Goal: Task Accomplishment & Management: Complete application form

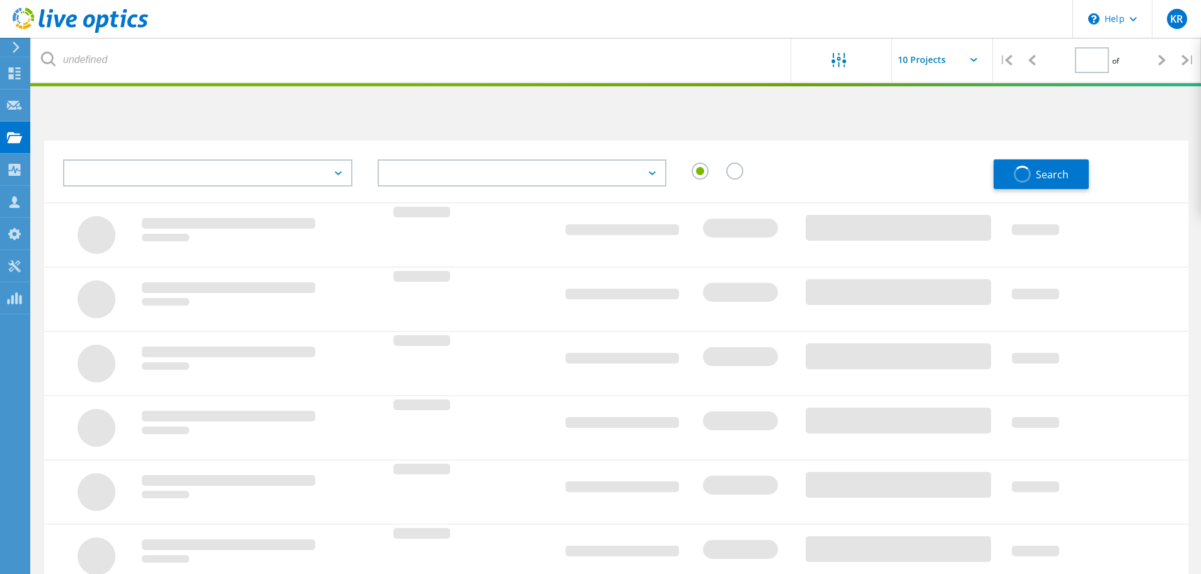
type input "1"
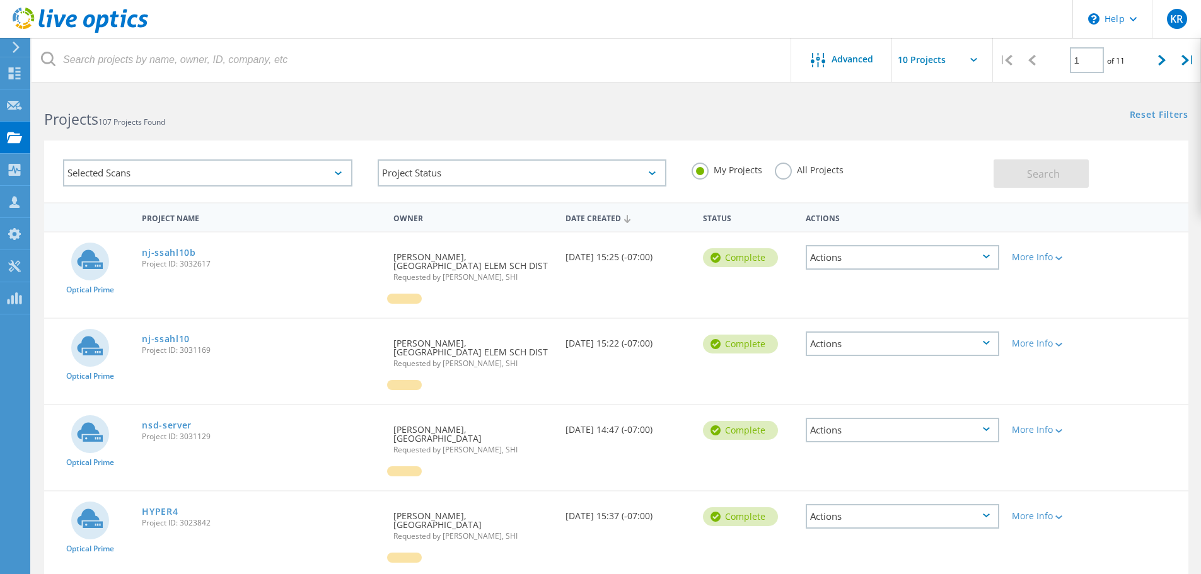
click at [15, 51] on use at bounding box center [16, 47] width 7 height 11
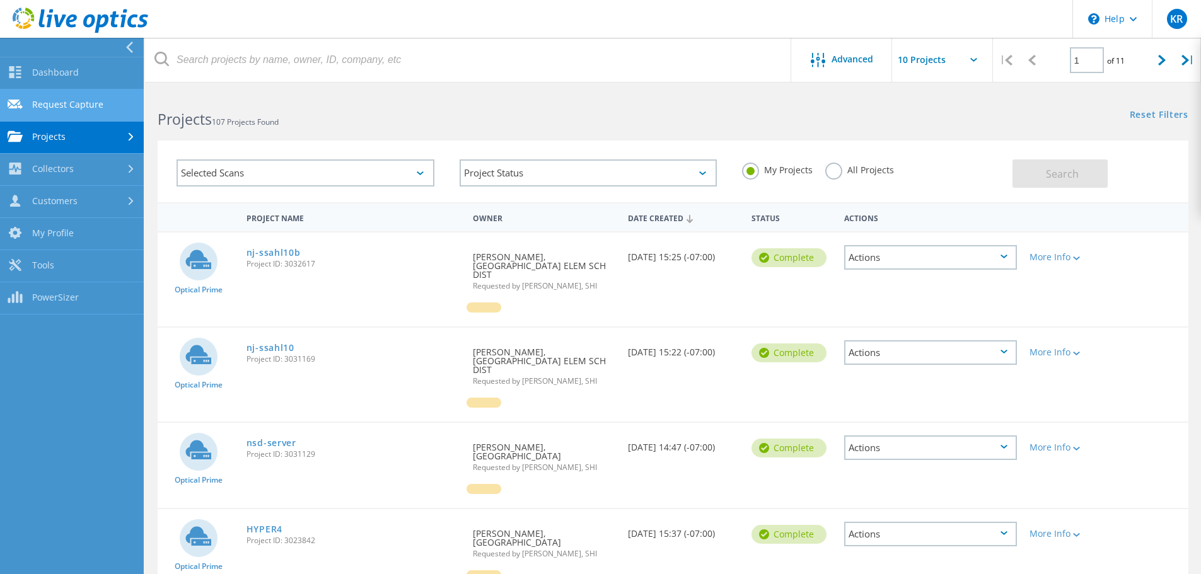
click at [70, 104] on link "Request Capture" at bounding box center [72, 106] width 144 height 32
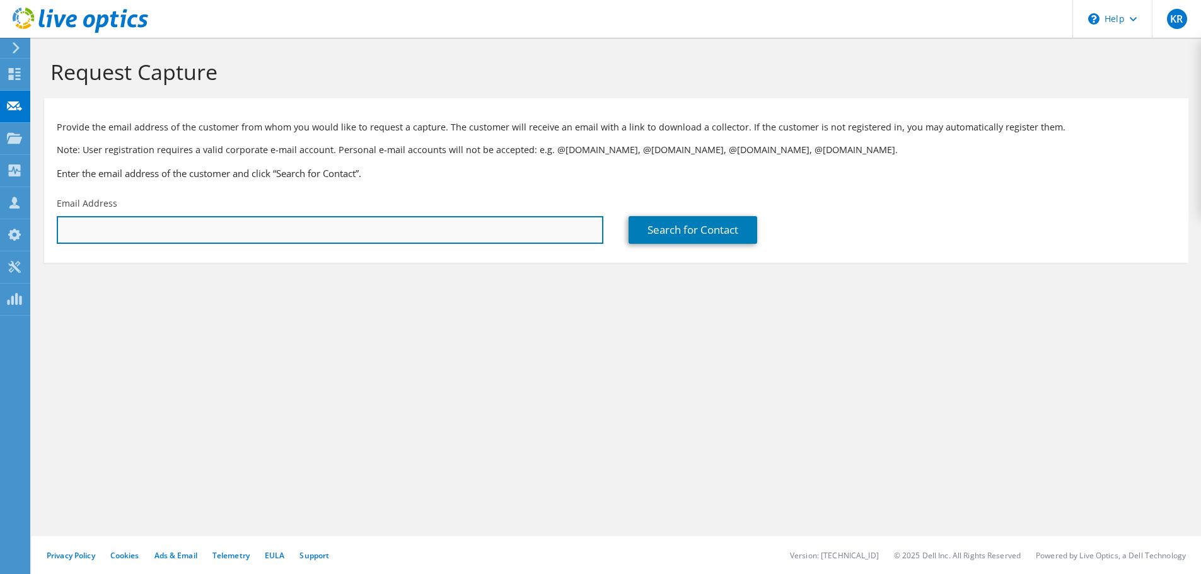
click at [432, 235] on input "text" at bounding box center [330, 230] width 547 height 28
paste input "acagnones@wvusd.org"
type input "acagnones@wvusd.org"
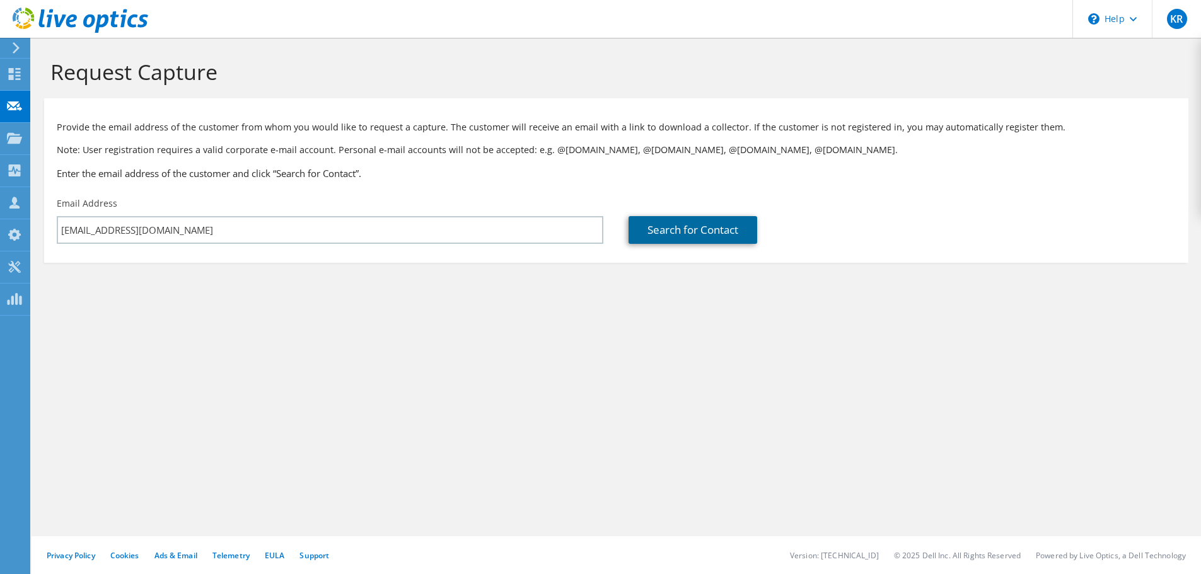
click at [670, 234] on link "Search for Contact" at bounding box center [693, 230] width 129 height 28
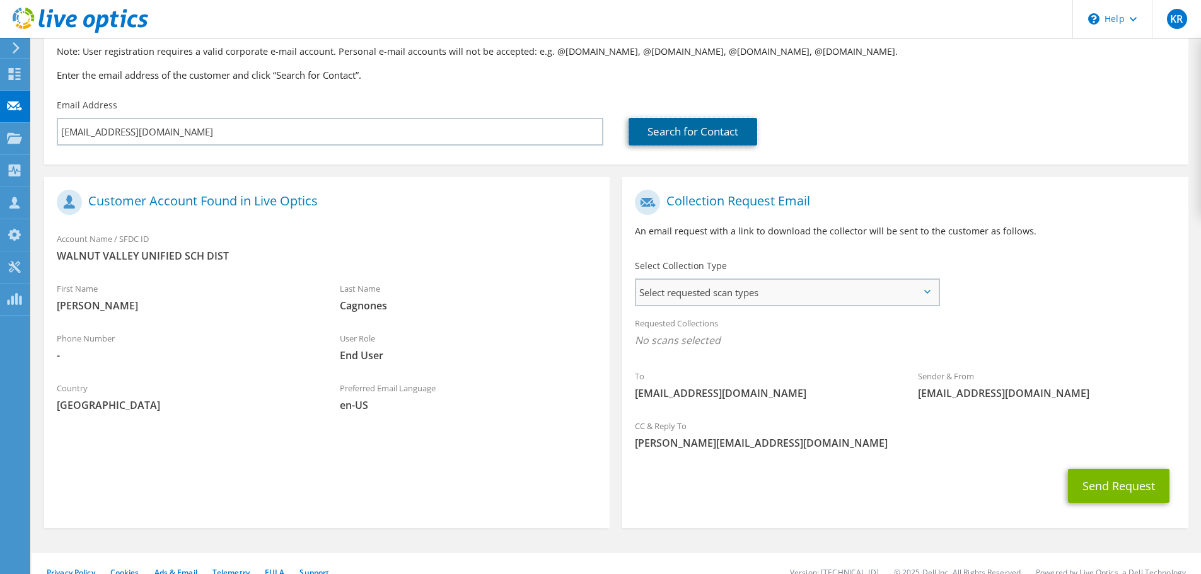
scroll to position [115, 0]
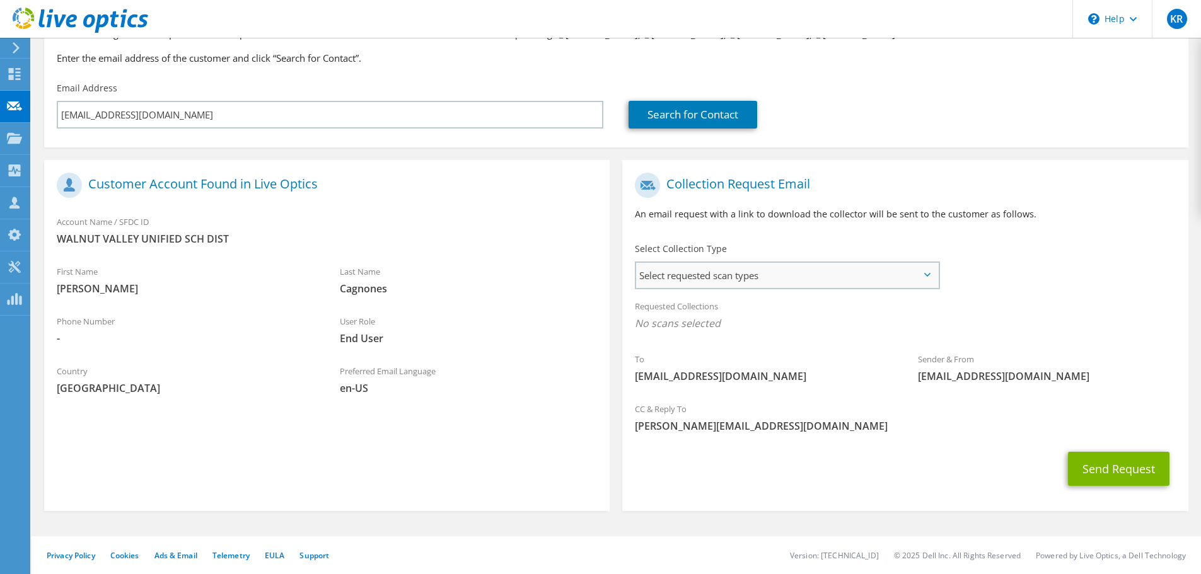
click at [674, 287] on span "Select requested scan types" at bounding box center [787, 275] width 302 height 25
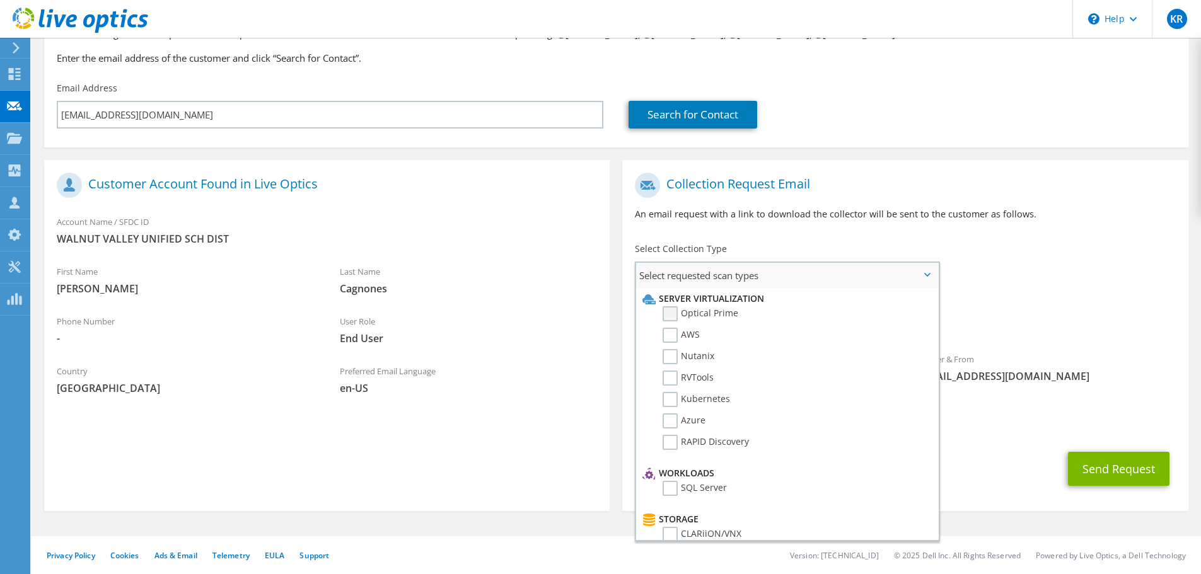
click at [703, 318] on label "Optical Prime" at bounding box center [701, 313] width 76 height 15
click at [0, 0] on input "Optical Prime" at bounding box center [0, 0] width 0 height 0
click at [1055, 304] on div "Requested Collections No scans selected Optical Prime" at bounding box center [905, 318] width 566 height 50
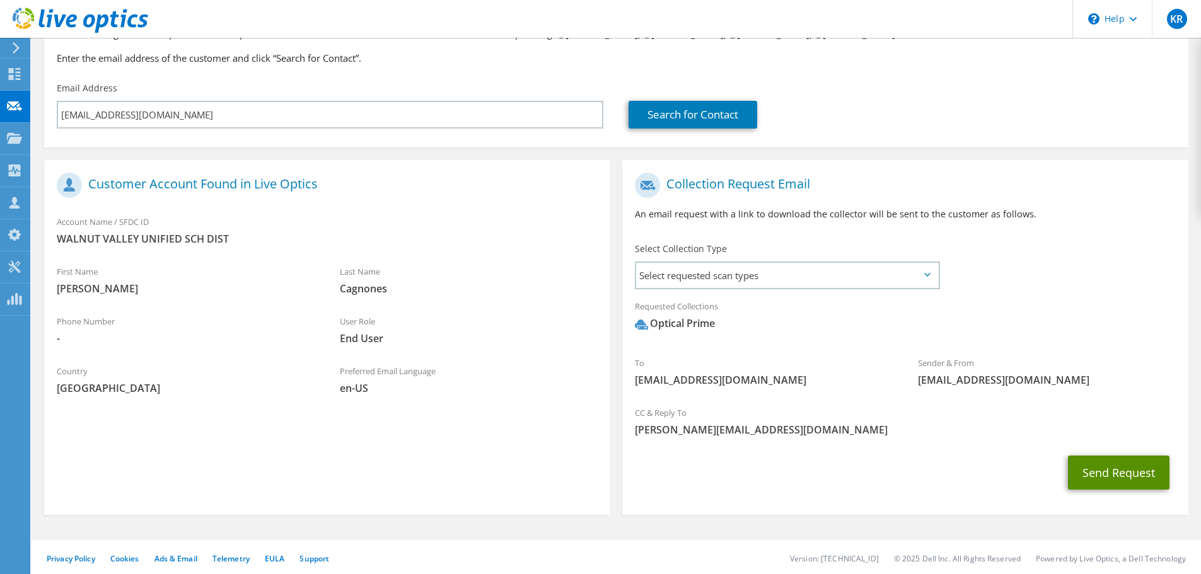
click at [1144, 472] on button "Send Request" at bounding box center [1119, 473] width 102 height 34
